Goal: Task Accomplishment & Management: Complete application form

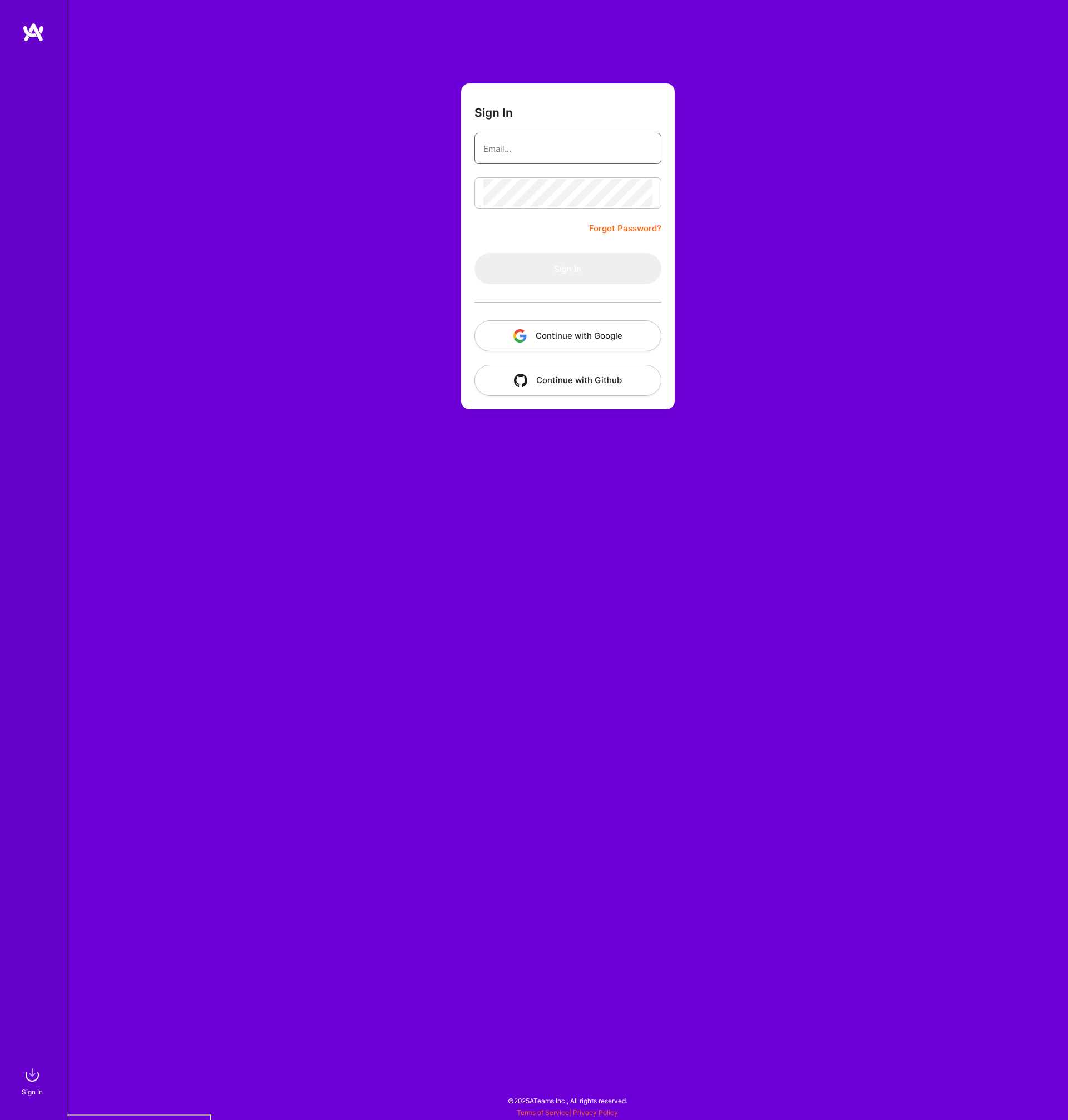
type input "[PERSON_NAME][EMAIL_ADDRESS][DOMAIN_NAME]"
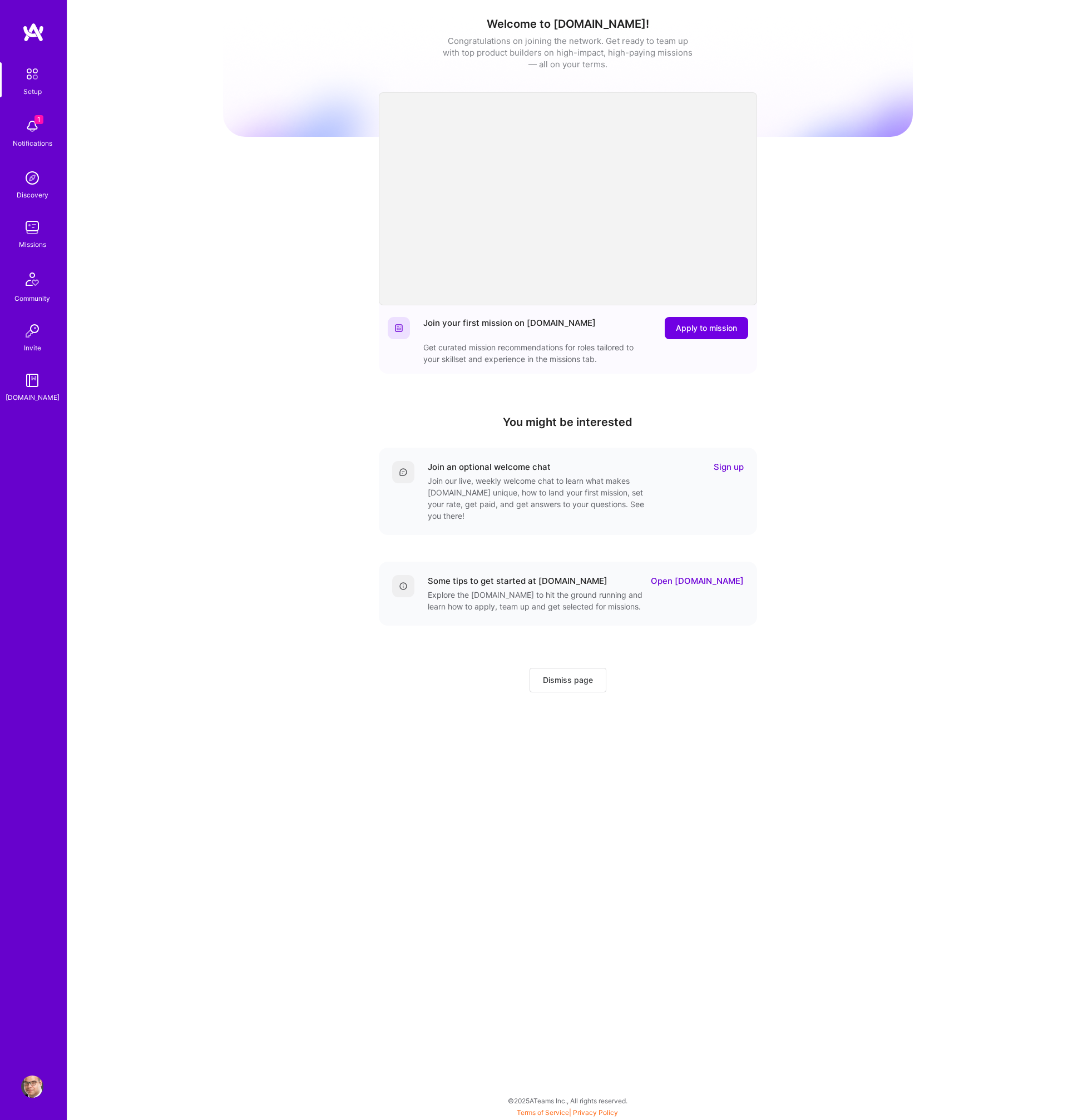
click at [29, 129] on img at bounding box center [32, 126] width 22 height 22
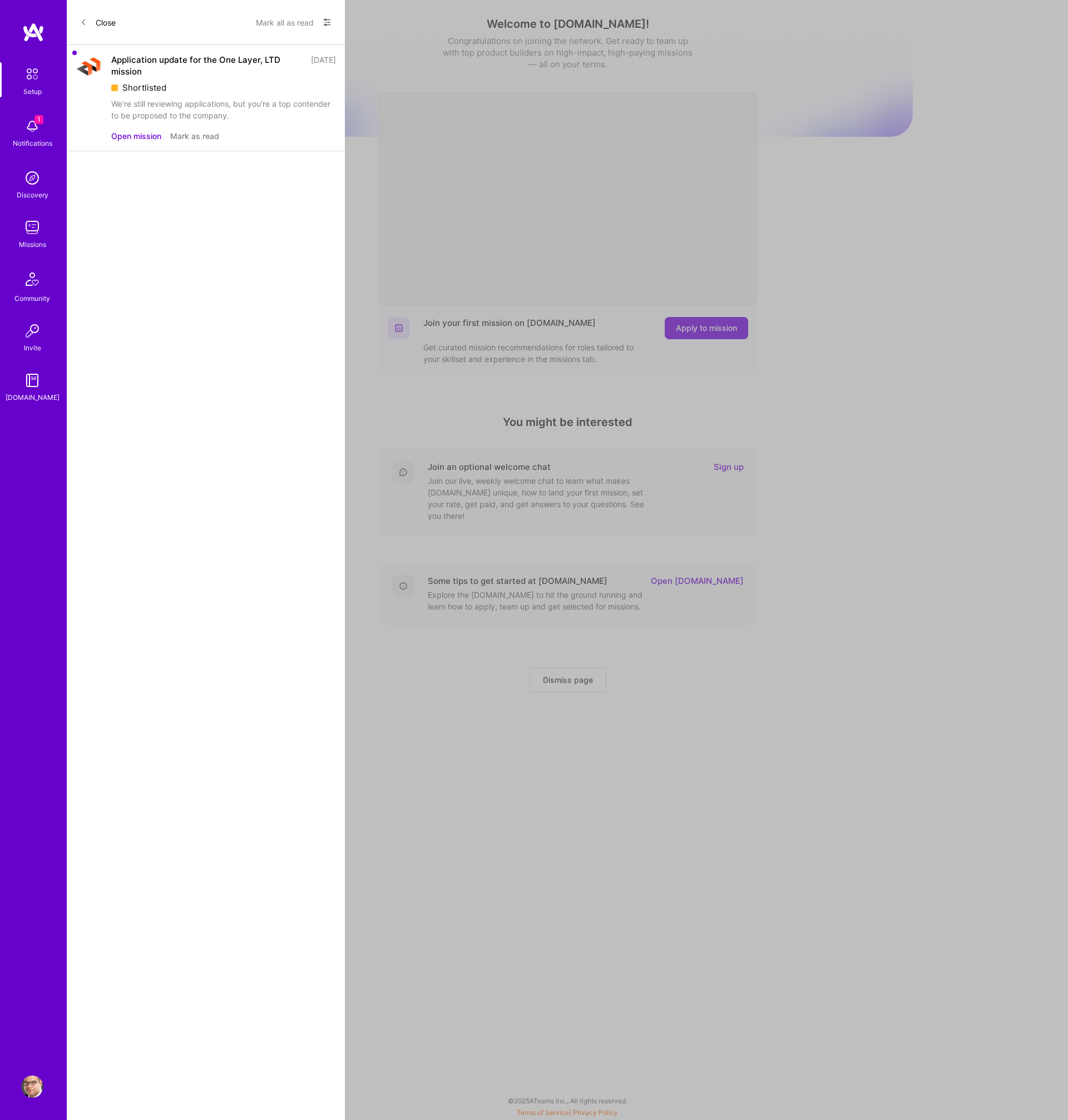
click at [139, 134] on button "Open mission" at bounding box center [136, 136] width 50 height 12
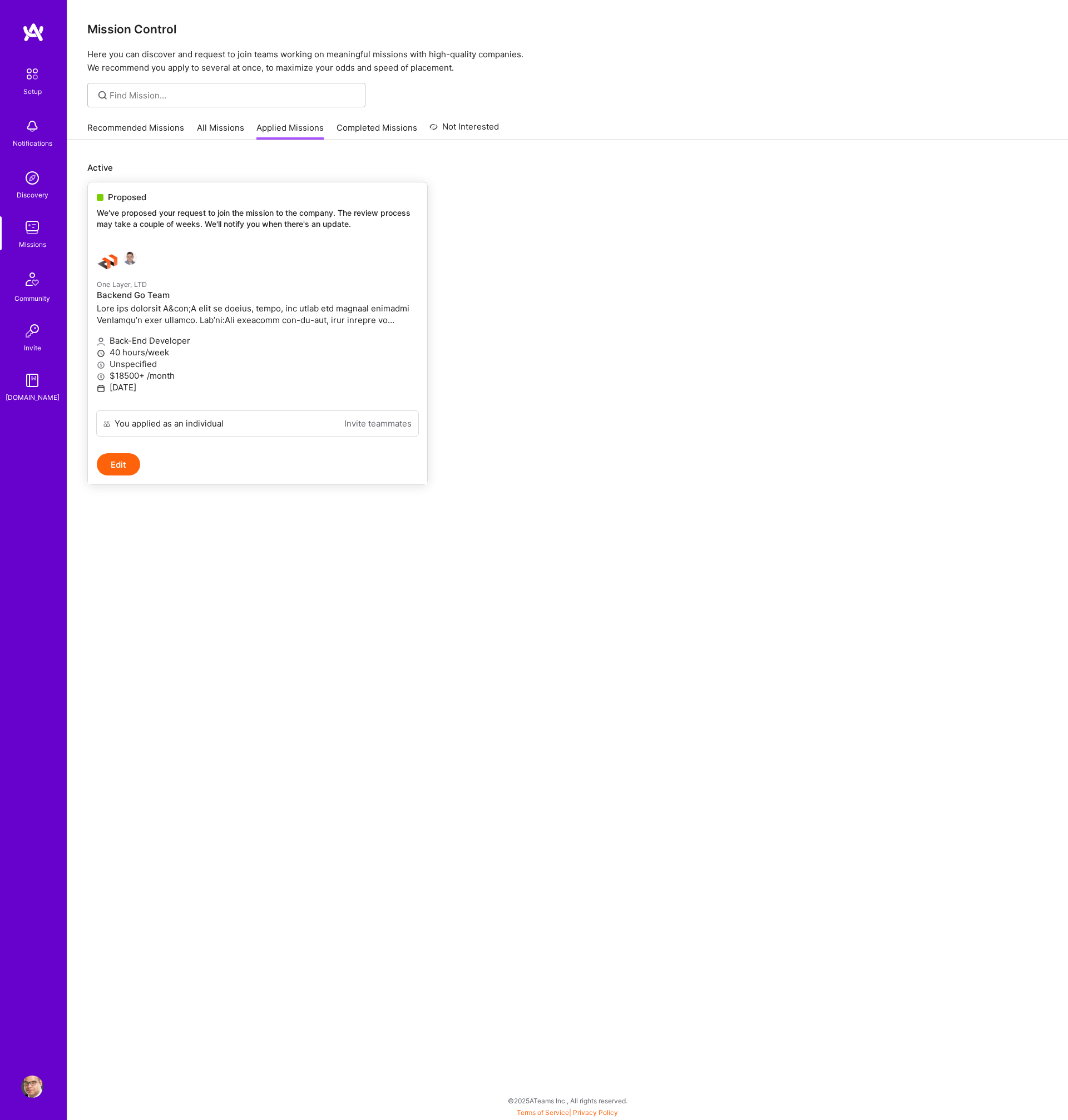
click at [175, 228] on p "We've proposed your request to join the mission to the company. The review proc…" at bounding box center [257, 218] width 321 height 22
click at [120, 197] on span "Proposed" at bounding box center [127, 197] width 39 height 12
